Goal: Navigation & Orientation: Go to known website

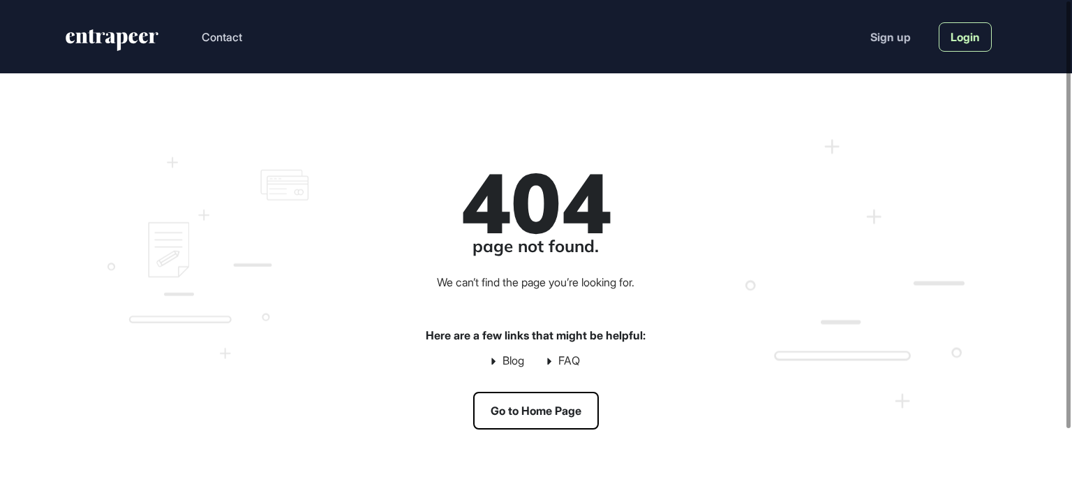
click at [964, 31] on link "Login" at bounding box center [965, 36] width 53 height 29
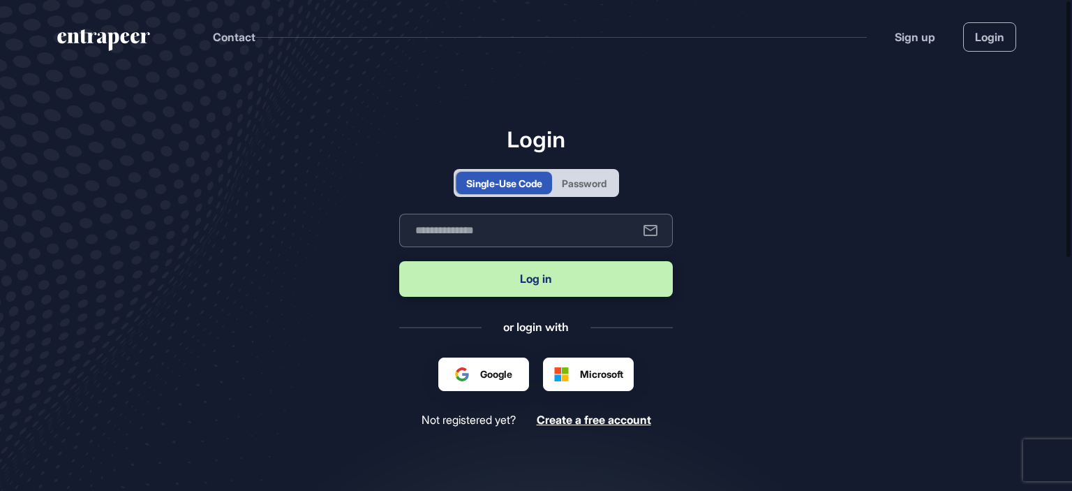
click at [533, 239] on input "text" at bounding box center [536, 231] width 274 height 34
type input "**********"
click at [511, 278] on button "Log in" at bounding box center [536, 279] width 274 height 36
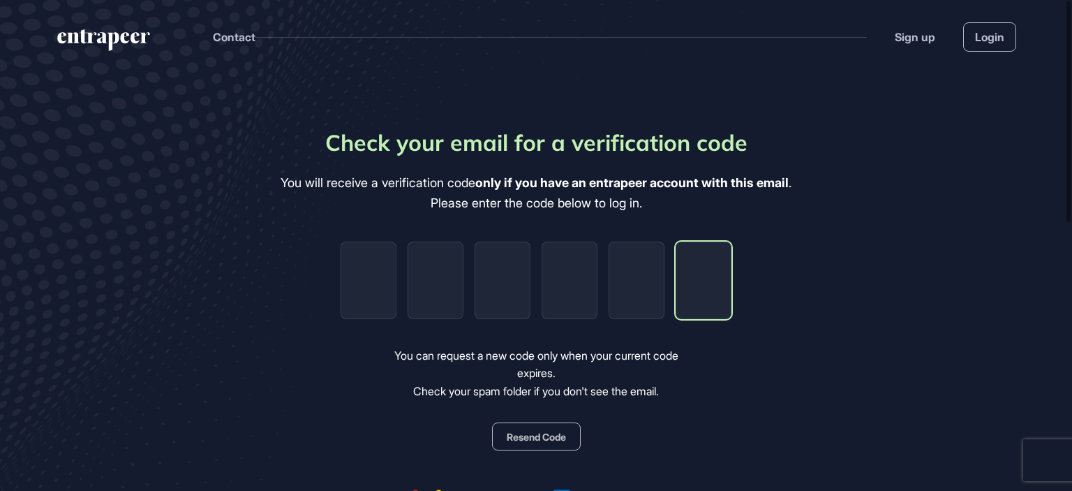
paste input "*"
type input "*"
